Goal: Download file/media: Obtain a digital file from the website

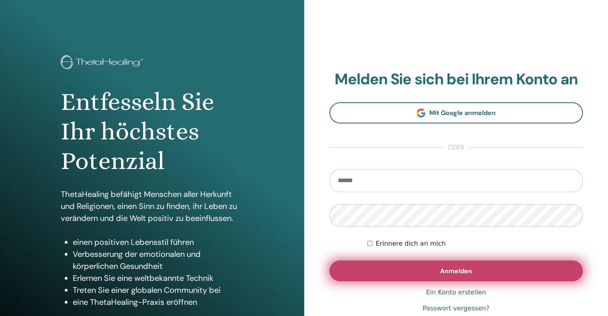
type input "**********"
click at [453, 267] on font "Anmelden" at bounding box center [456, 271] width 32 height 8
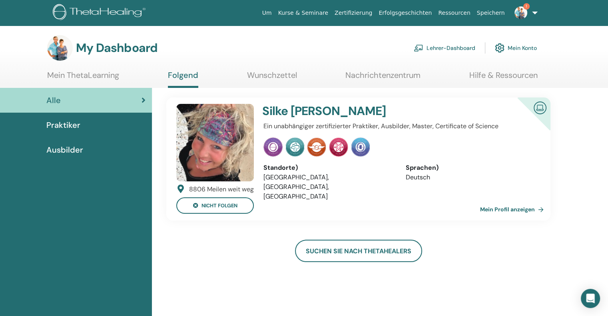
click at [431, 48] on link "Lehrer-Dashboard" at bounding box center [445, 48] width 62 height 18
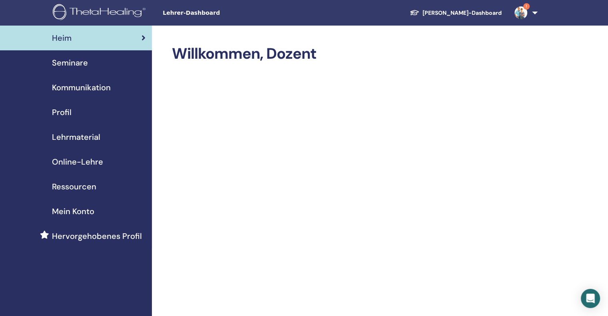
click at [69, 65] on font "Seminare" at bounding box center [70, 63] width 36 height 10
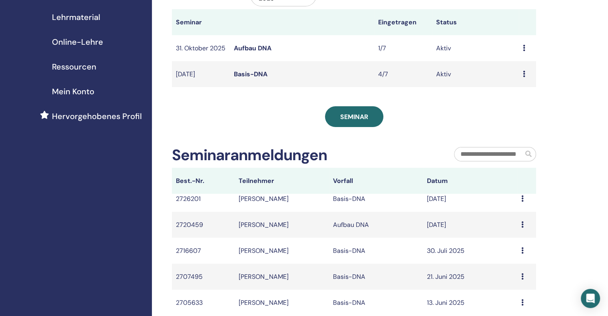
scroll to position [10, 0]
click at [522, 200] on icon at bounding box center [523, 197] width 2 height 6
click at [342, 202] on font "Basis-DNA" at bounding box center [349, 197] width 32 height 8
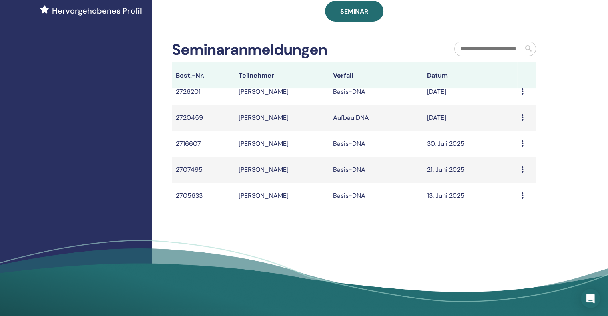
scroll to position [240, 0]
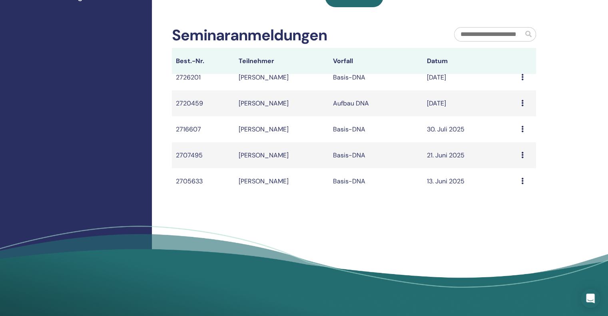
click at [522, 80] on icon at bounding box center [523, 77] width 2 height 6
click at [353, 82] on font "Basis-DNA" at bounding box center [349, 77] width 32 height 8
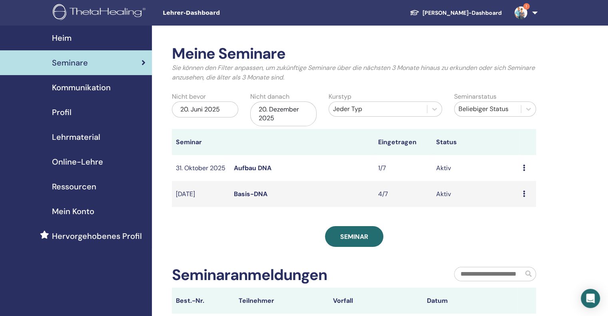
scroll to position [200, 0]
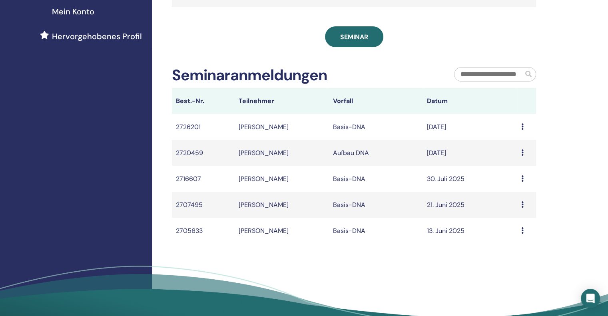
click at [251, 131] on font "Rebecca Wrede" at bounding box center [264, 127] width 50 height 8
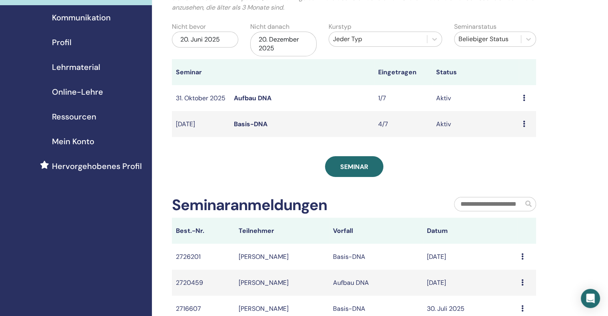
scroll to position [0, 0]
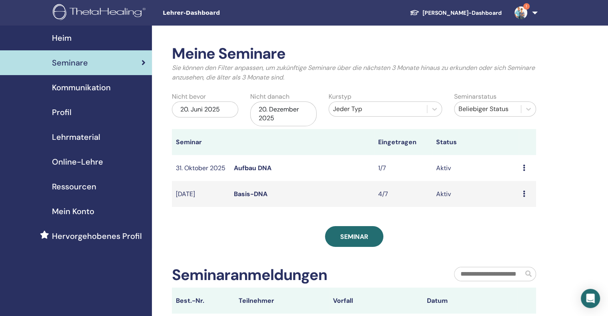
click at [80, 88] on font "Kommunikation" at bounding box center [81, 87] width 59 height 10
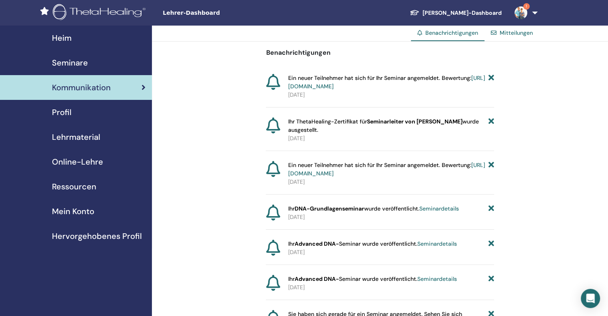
click at [68, 112] on font "Profil" at bounding box center [62, 112] width 20 height 10
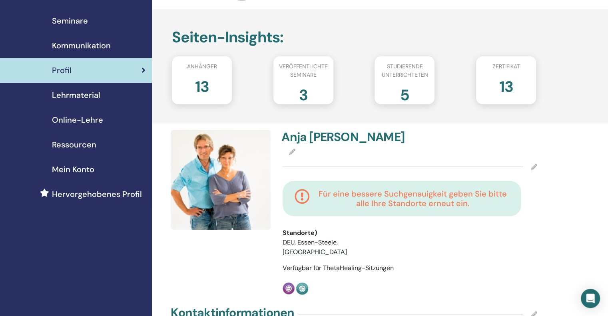
scroll to position [40, 0]
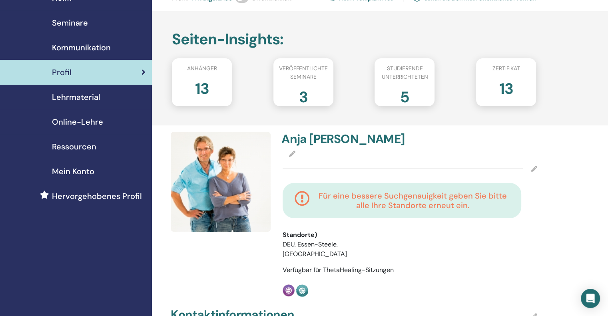
click at [71, 94] on font "Lehrmaterial" at bounding box center [76, 97] width 48 height 10
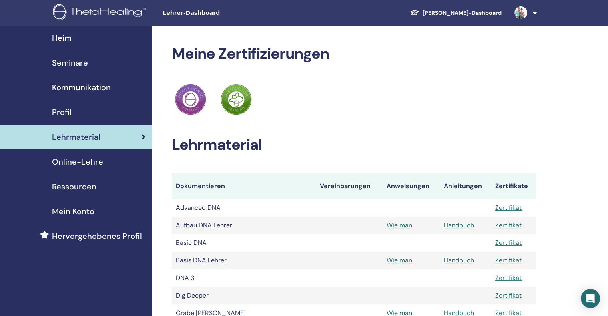
click at [81, 186] on span "Ressourcen" at bounding box center [74, 187] width 44 height 12
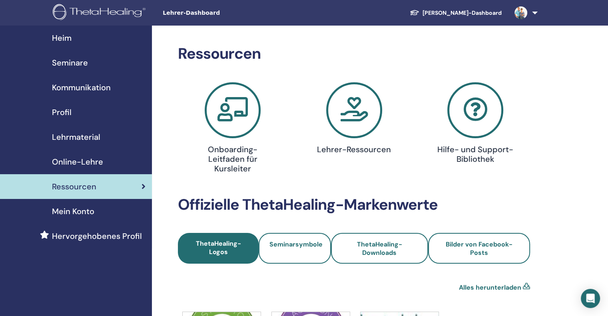
click at [57, 34] on font "Heim" at bounding box center [62, 38] width 20 height 10
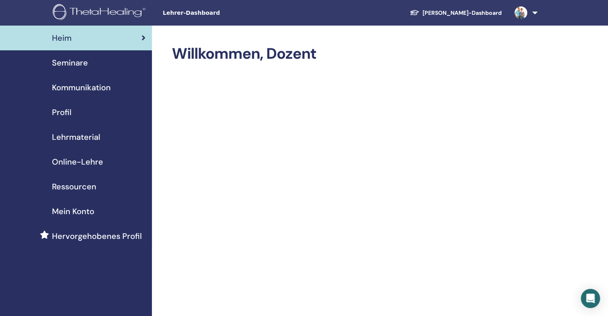
click at [70, 66] on font "Seminare" at bounding box center [70, 63] width 36 height 10
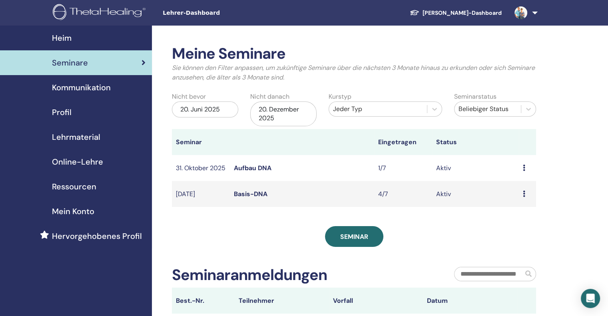
click at [250, 198] on font "Basis-DNA" at bounding box center [251, 194] width 34 height 8
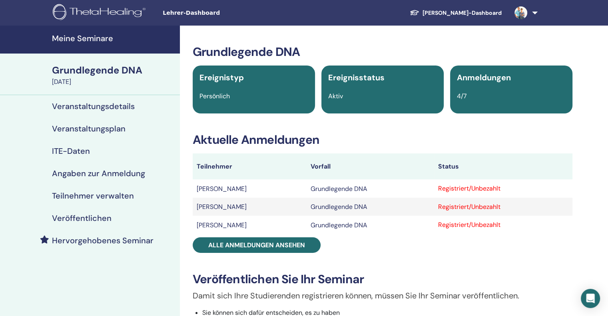
click at [475, 189] on font "Registriert/Unbezahlt" at bounding box center [469, 188] width 62 height 8
click at [350, 193] on font "Grundlegende DNA" at bounding box center [339, 189] width 57 height 8
click at [453, 190] on font "Registriert/Unbezahlt" at bounding box center [469, 188] width 62 height 8
click at [449, 190] on font "Registriert/Unbezahlt" at bounding box center [469, 188] width 62 height 8
click at [202, 190] on font "[PERSON_NAME]" at bounding box center [222, 189] width 50 height 8
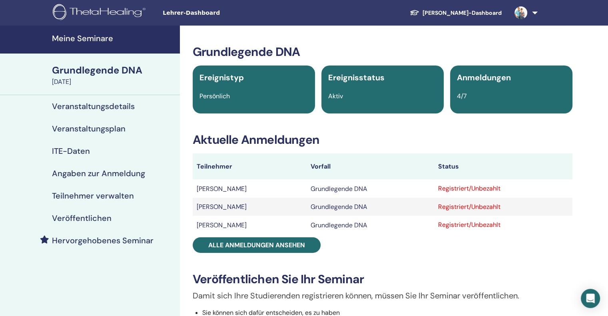
click at [221, 190] on font "[PERSON_NAME]" at bounding box center [222, 189] width 50 height 8
click at [342, 190] on font "Grundlegende DNA" at bounding box center [339, 189] width 57 height 8
click at [473, 190] on font "Registriert/Unbezahlt" at bounding box center [469, 188] width 62 height 8
drag, startPoint x: 473, startPoint y: 190, endPoint x: 448, endPoint y: 182, distance: 26.7
click at [448, 182] on td "Registriert/Unbezahlt" at bounding box center [503, 189] width 138 height 18
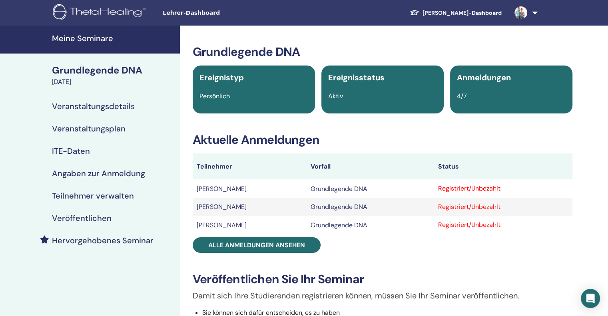
click at [204, 189] on font "[PERSON_NAME]" at bounding box center [222, 189] width 50 height 8
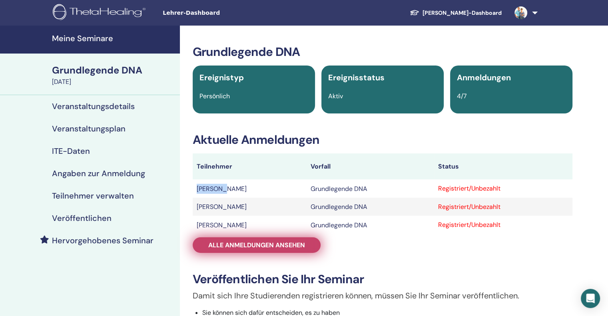
click at [301, 250] on font "Alle Anmeldungen ansehen" at bounding box center [256, 245] width 97 height 8
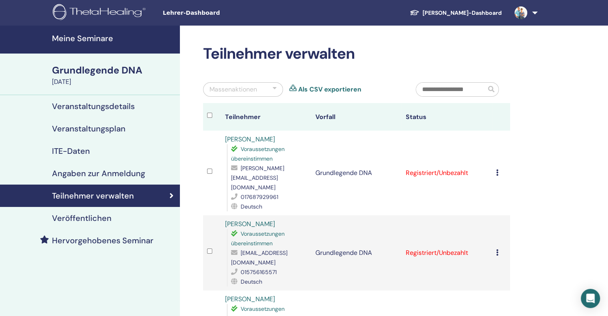
click at [496, 170] on icon at bounding box center [497, 173] width 2 height 6
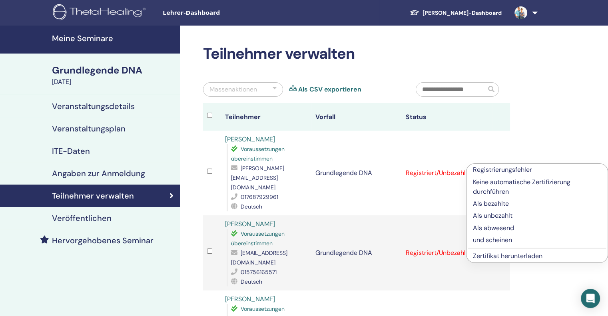
click at [486, 203] on font "Als bezahlte" at bounding box center [491, 204] width 36 height 8
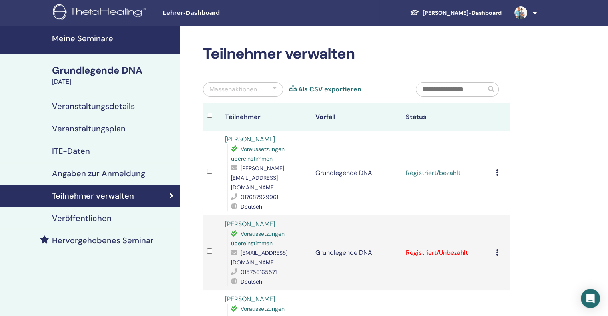
click at [496, 233] on td "Registrierungsfehler Keine automatische Zertifizierung durchführen Als bezahlte…" at bounding box center [501, 253] width 18 height 75
click at [498, 250] on icon at bounding box center [497, 253] width 2 height 6
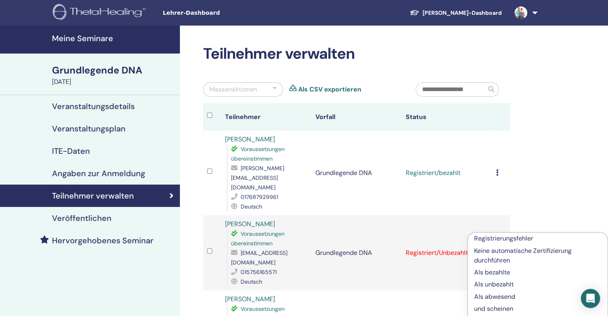
click at [496, 273] on font "Als bezahlte" at bounding box center [492, 272] width 36 height 8
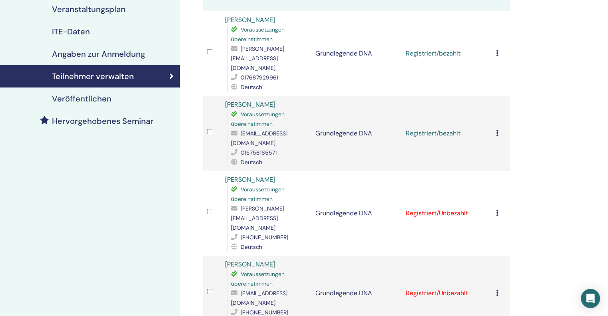
scroll to position [120, 0]
click at [496, 210] on icon at bounding box center [497, 213] width 2 height 6
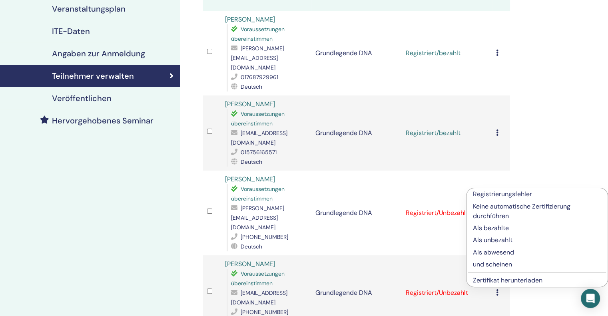
click at [496, 229] on font "Als bezahlte" at bounding box center [491, 228] width 36 height 8
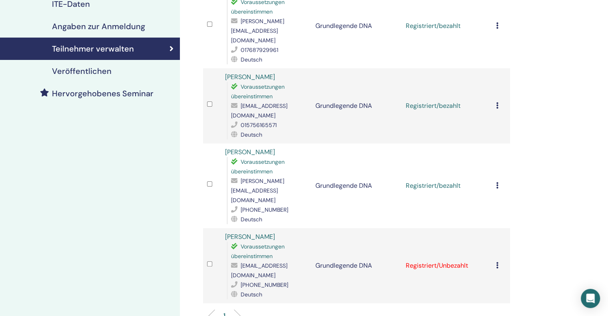
scroll to position [160, 0]
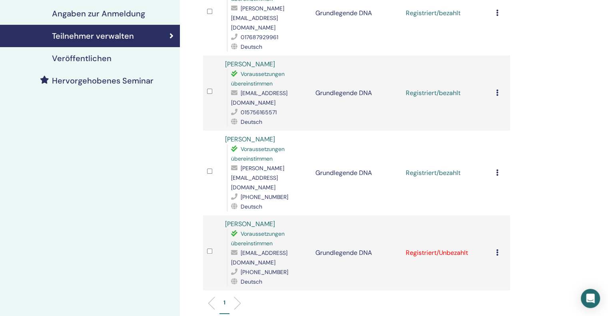
click at [496, 250] on icon at bounding box center [497, 253] width 2 height 6
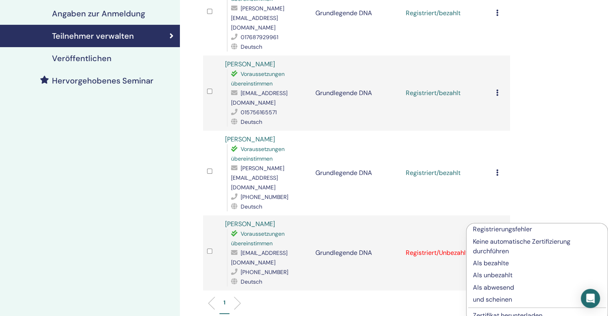
click at [498, 264] on font "Als bezahlte" at bounding box center [491, 263] width 36 height 8
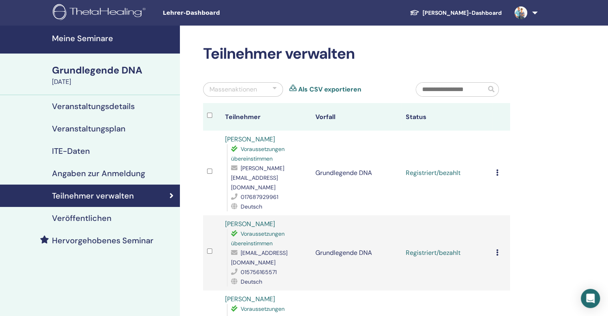
click at [497, 170] on icon at bounding box center [497, 173] width 2 height 6
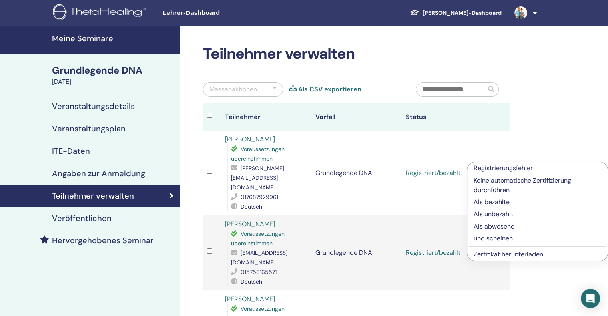
click at [485, 257] on font "Zertifikat herunterladen" at bounding box center [509, 254] width 70 height 8
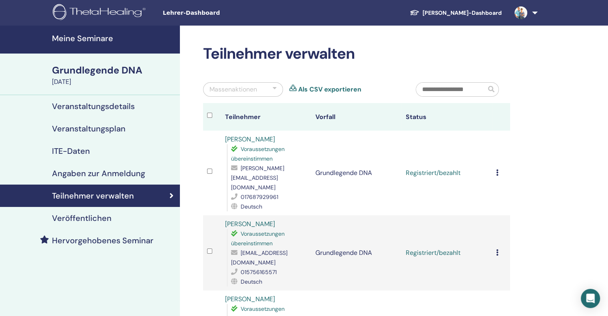
click at [498, 250] on icon at bounding box center [497, 253] width 2 height 6
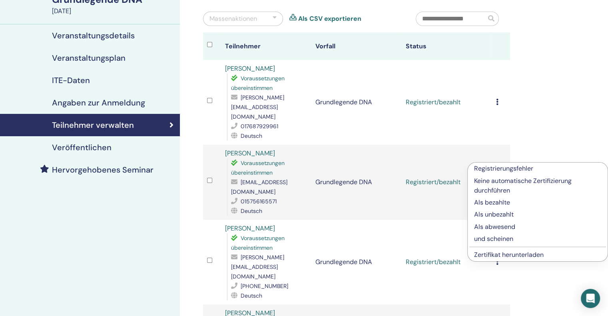
scroll to position [80, 0]
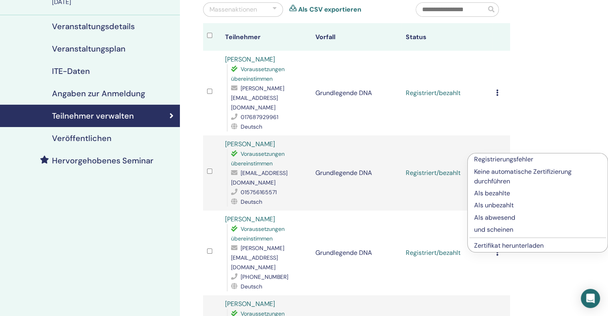
click at [516, 248] on font "Zertifikat herunterladen" at bounding box center [509, 246] width 70 height 8
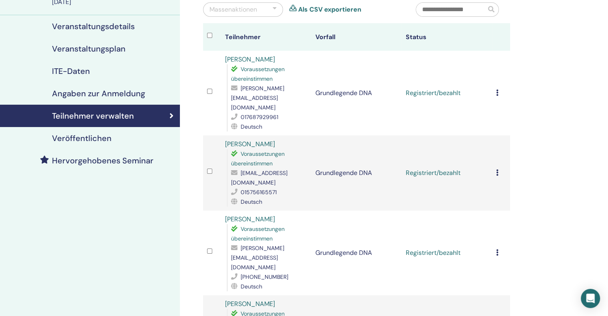
click at [498, 250] on icon at bounding box center [497, 253] width 2 height 6
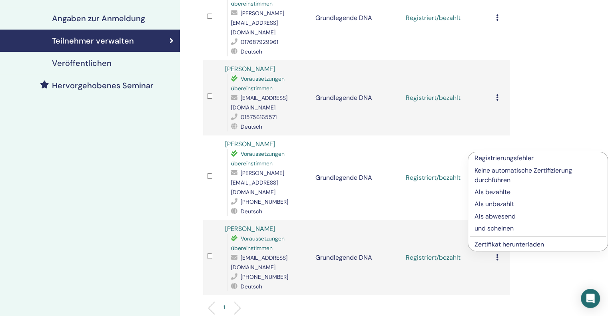
scroll to position [160, 0]
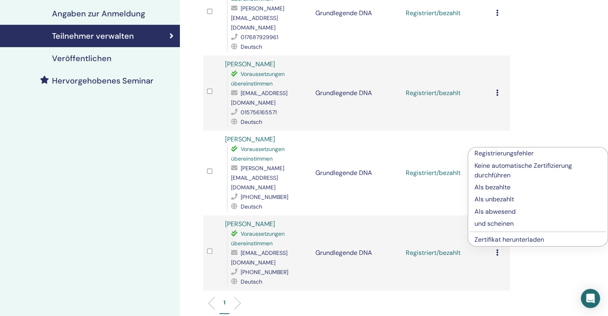
click at [505, 241] on font "Zertifikat herunterladen" at bounding box center [510, 240] width 70 height 8
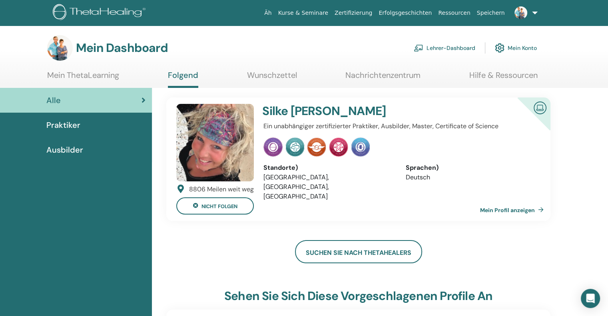
click at [448, 46] on font "Lehrer-Dashboard" at bounding box center [451, 48] width 49 height 7
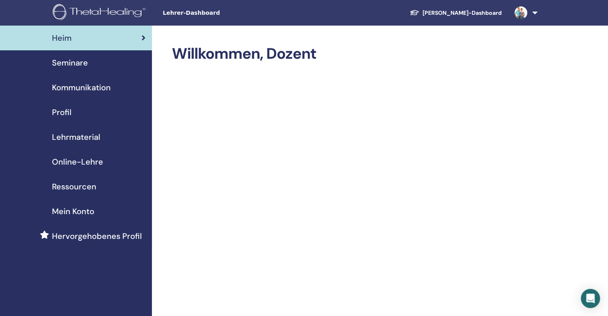
click at [75, 63] on font "Seminare" at bounding box center [70, 63] width 36 height 10
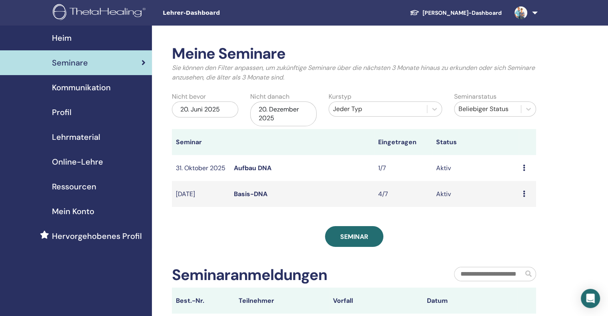
click at [244, 198] on font "Basis-DNA" at bounding box center [251, 194] width 34 height 8
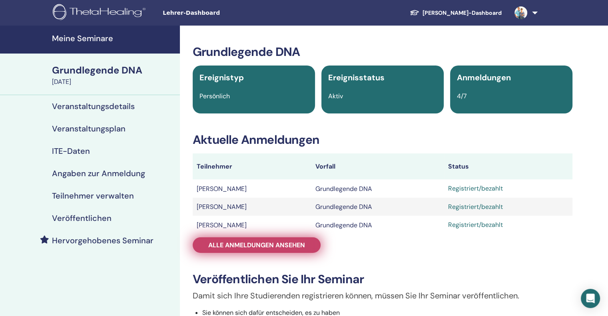
click at [229, 250] on font "Alle Anmeldungen ansehen" at bounding box center [256, 245] width 97 height 8
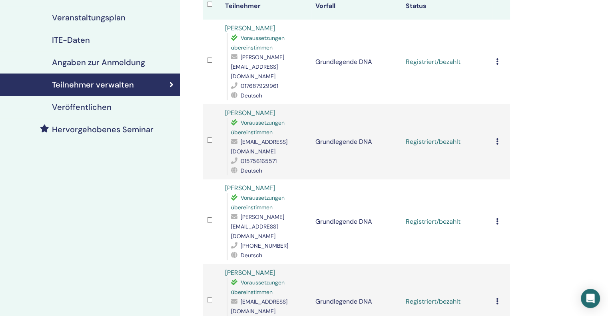
scroll to position [120, 0]
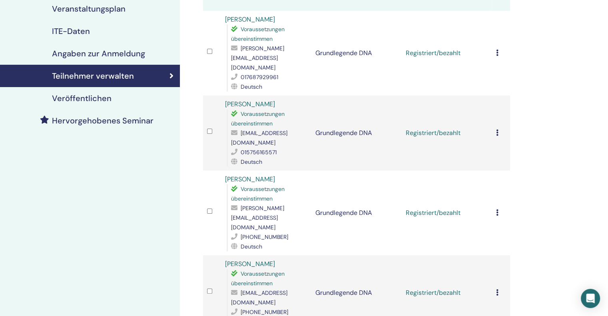
click at [497, 210] on icon at bounding box center [497, 213] width 2 height 6
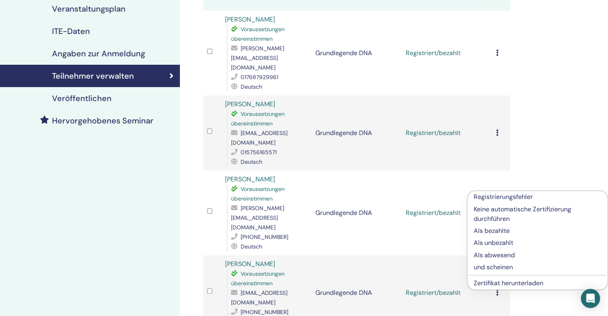
click at [504, 284] on font "Zertifikat herunterladen" at bounding box center [509, 283] width 70 height 8
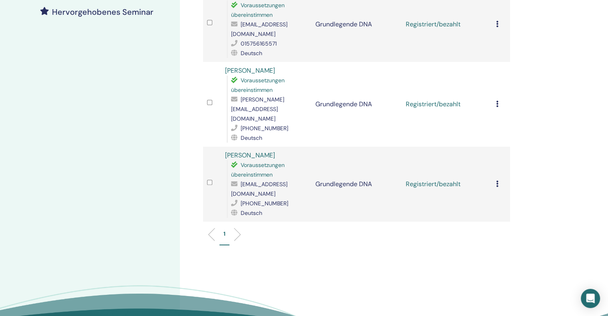
scroll to position [240, 0]
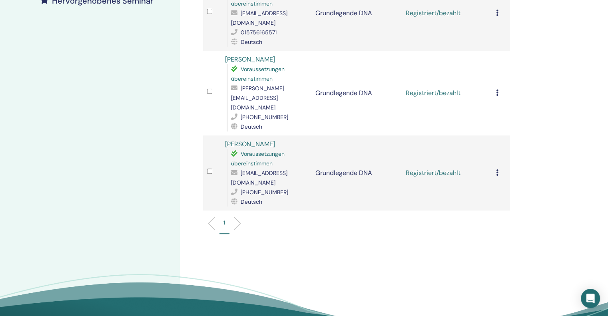
click at [497, 170] on icon at bounding box center [497, 173] width 2 height 6
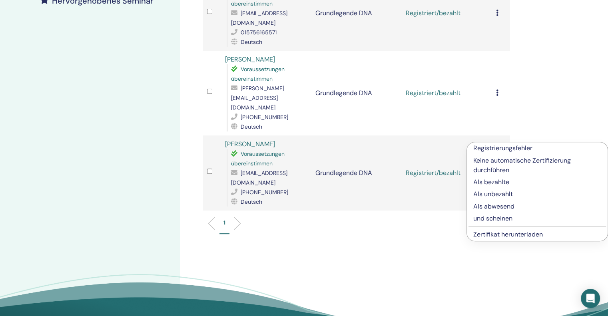
click at [494, 234] on font "Zertifikat herunterladen" at bounding box center [509, 234] width 70 height 8
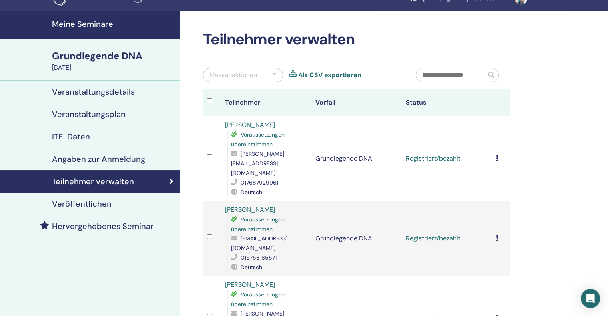
scroll to position [0, 0]
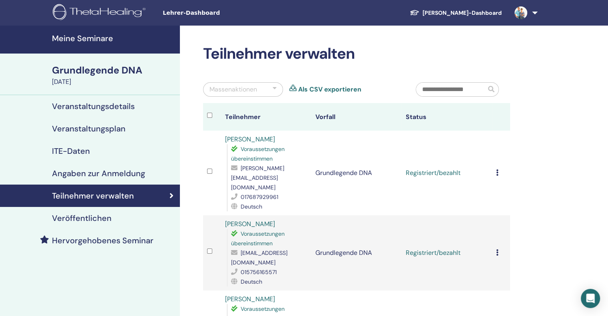
click at [66, 34] on font "Meine Seminare" at bounding box center [82, 38] width 61 height 10
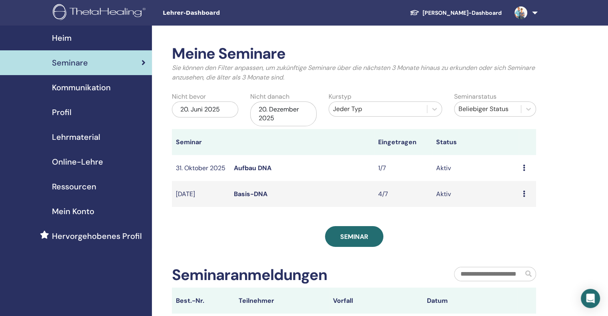
click at [246, 167] on font "Aufbau DNA" at bounding box center [253, 168] width 38 height 8
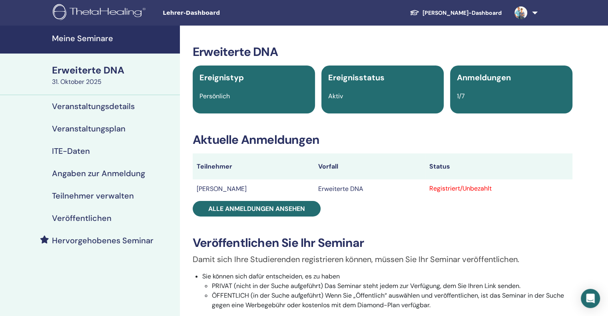
click at [535, 11] on link at bounding box center [524, 13] width 33 height 26
